Goal: Information Seeking & Learning: Compare options

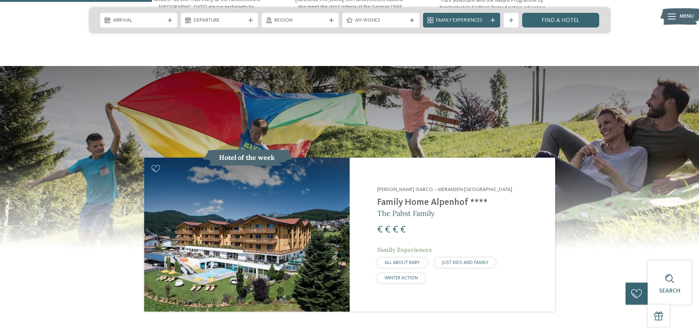
scroll to position [734, 0]
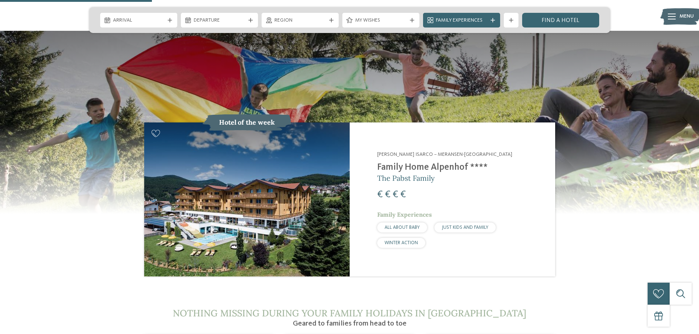
click at [407, 162] on h2 "Family Home Alpenhof ****" at bounding box center [461, 167] width 169 height 11
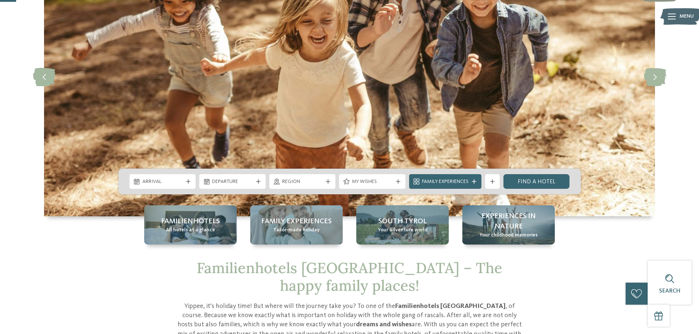
scroll to position [73, 0]
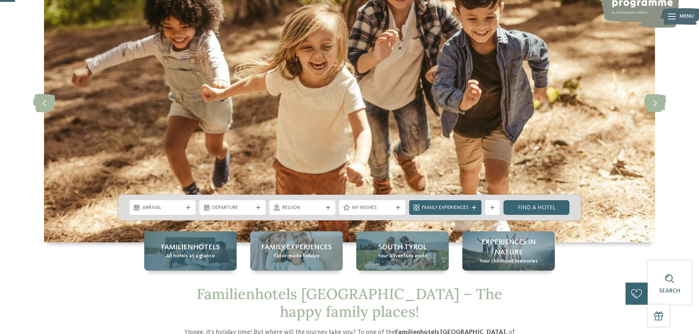
click at [196, 242] on div "Familienhotels All hotels at a glance" at bounding box center [190, 251] width 92 height 39
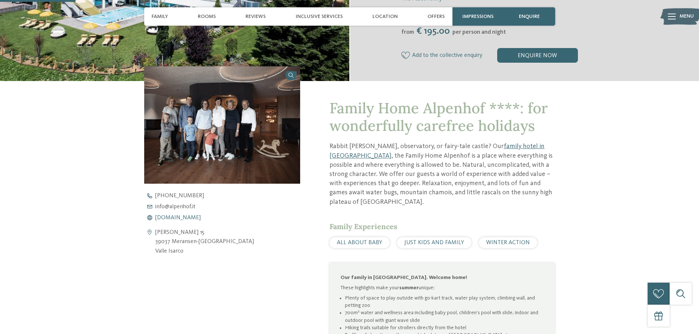
click at [185, 216] on span "www.alpenhof.it" at bounding box center [177, 218] width 45 height 6
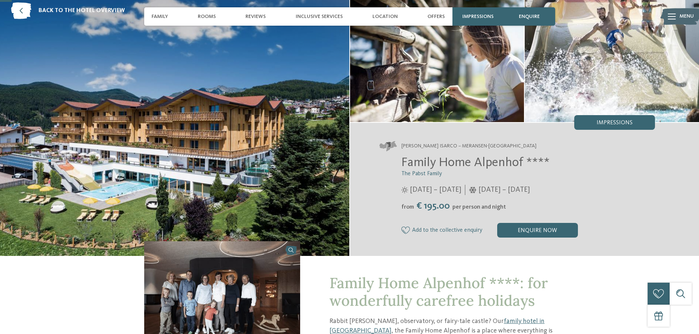
scroll to position [37, 0]
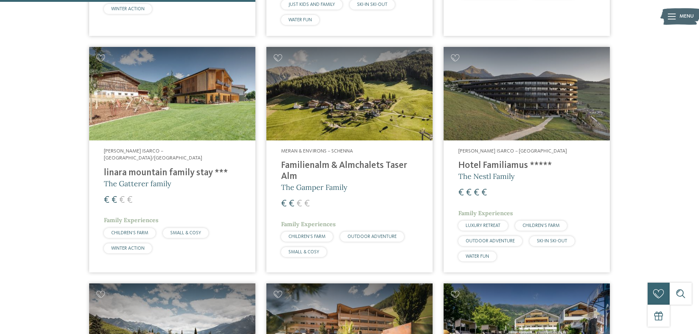
scroll to position [954, 0]
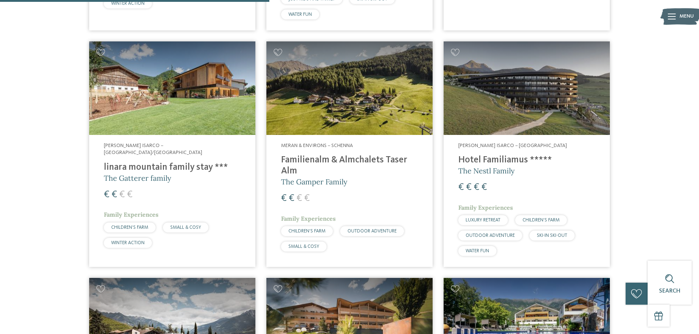
click at [481, 155] on h4 "Hotel Familiamus *****" at bounding box center [526, 160] width 137 height 11
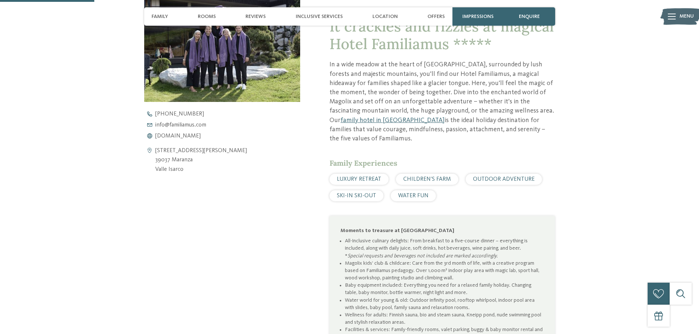
scroll to position [294, 0]
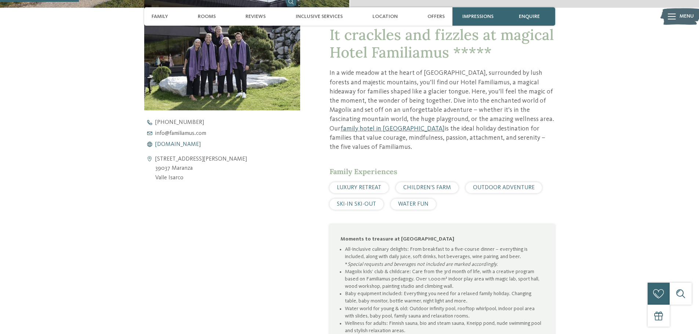
click at [201, 145] on span "www.familiamus.com" at bounding box center [177, 145] width 45 height 6
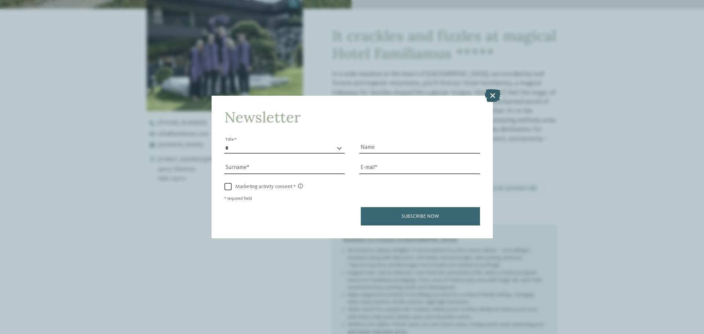
click at [493, 94] on icon at bounding box center [493, 95] width 16 height 13
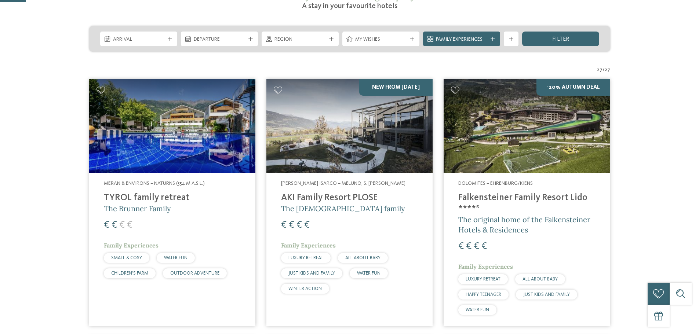
scroll to position [183, 0]
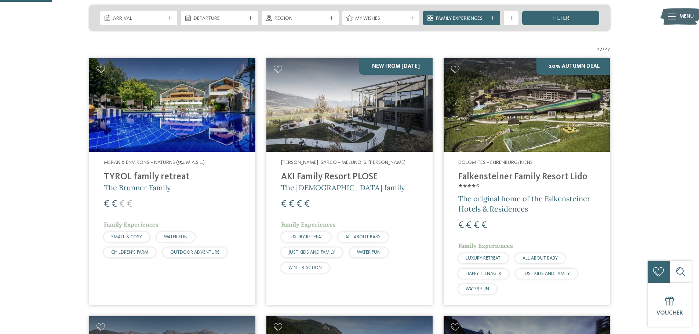
click at [505, 172] on h4 "Falkensteiner Family Resort Lido ****ˢ" at bounding box center [526, 183] width 137 height 22
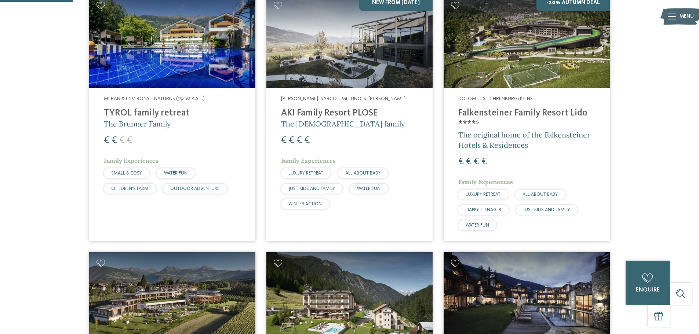
scroll to position [257, 0]
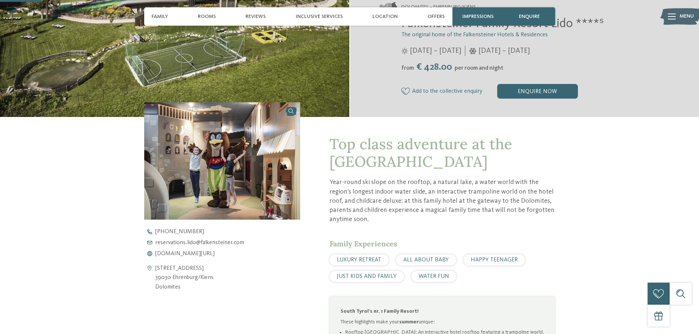
scroll to position [220, 0]
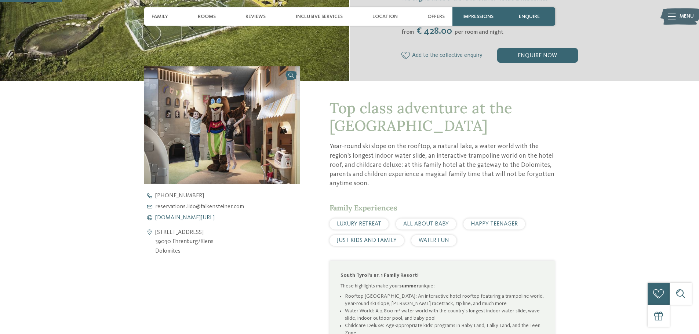
click at [190, 218] on span "www.falkensteiner.com/en/family-resort-lido" at bounding box center [184, 218] width 59 height 6
